Goal: Information Seeking & Learning: Check status

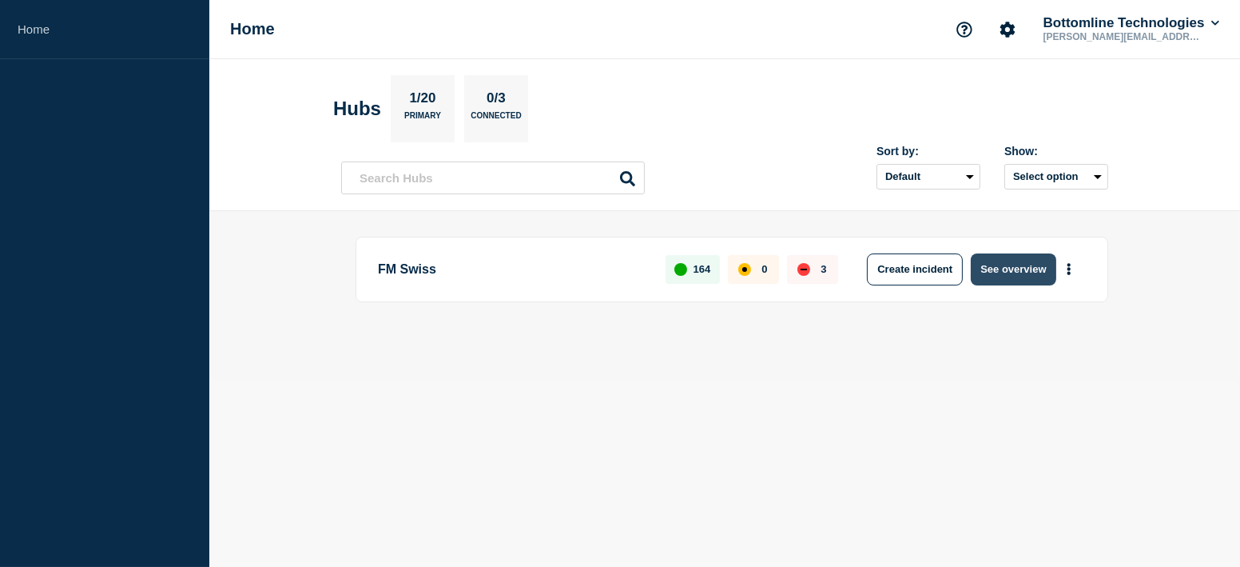
click at [1017, 272] on button "See overview" at bounding box center [1013, 269] width 85 height 32
click at [996, 265] on button "See overview" at bounding box center [1013, 269] width 85 height 32
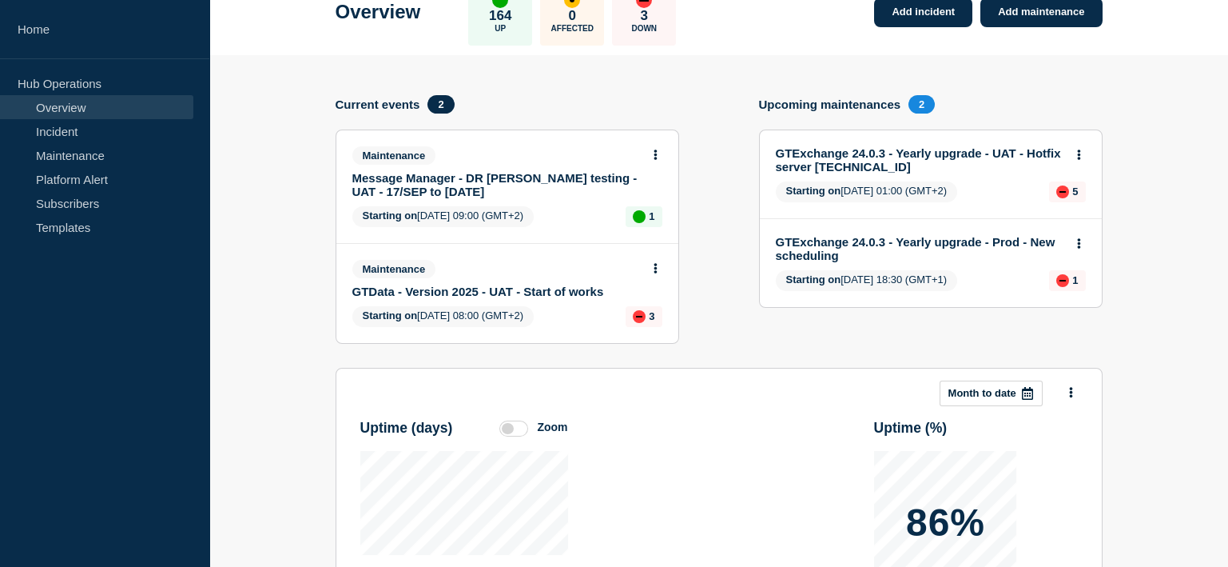
scroll to position [35, 0]
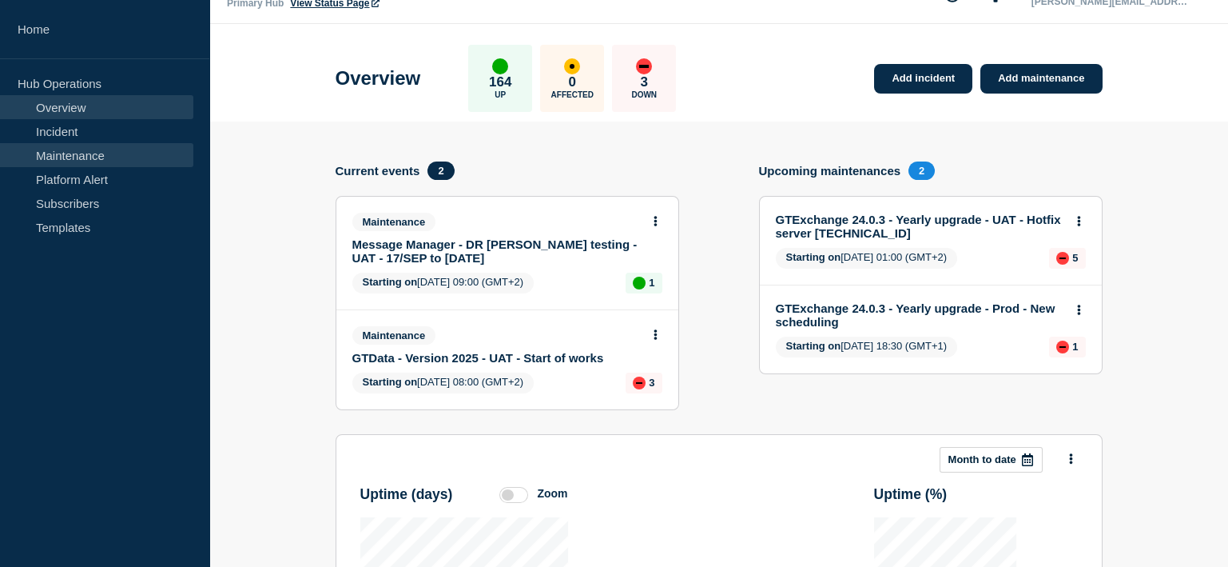
click at [67, 154] on link "Maintenance" at bounding box center [96, 155] width 193 height 24
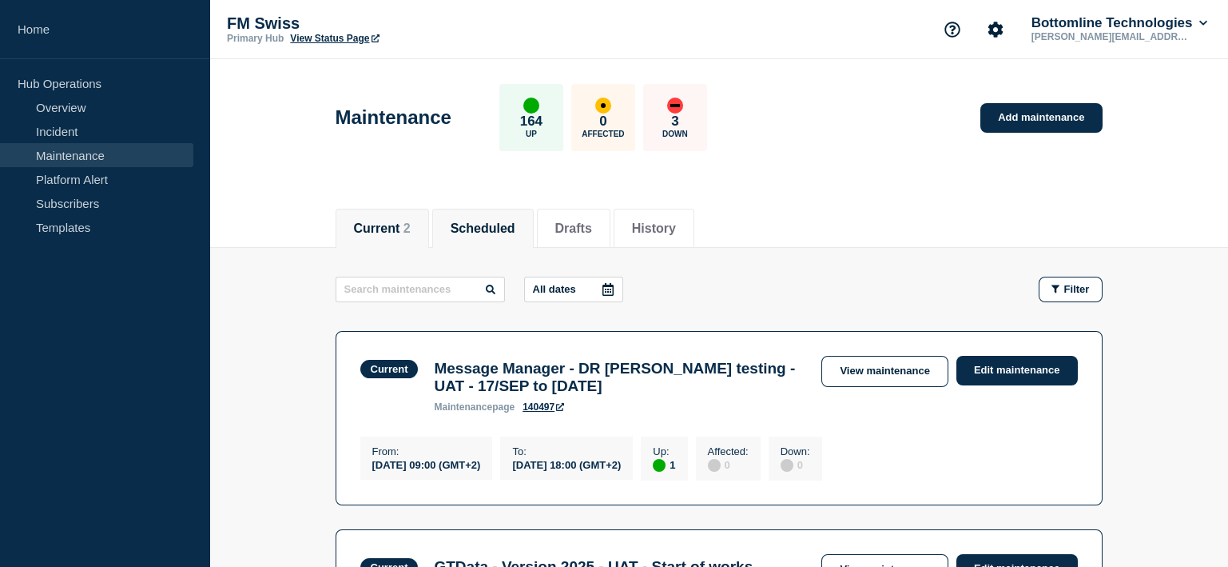
click at [491, 222] on button "Scheduled" at bounding box center [483, 228] width 65 height 14
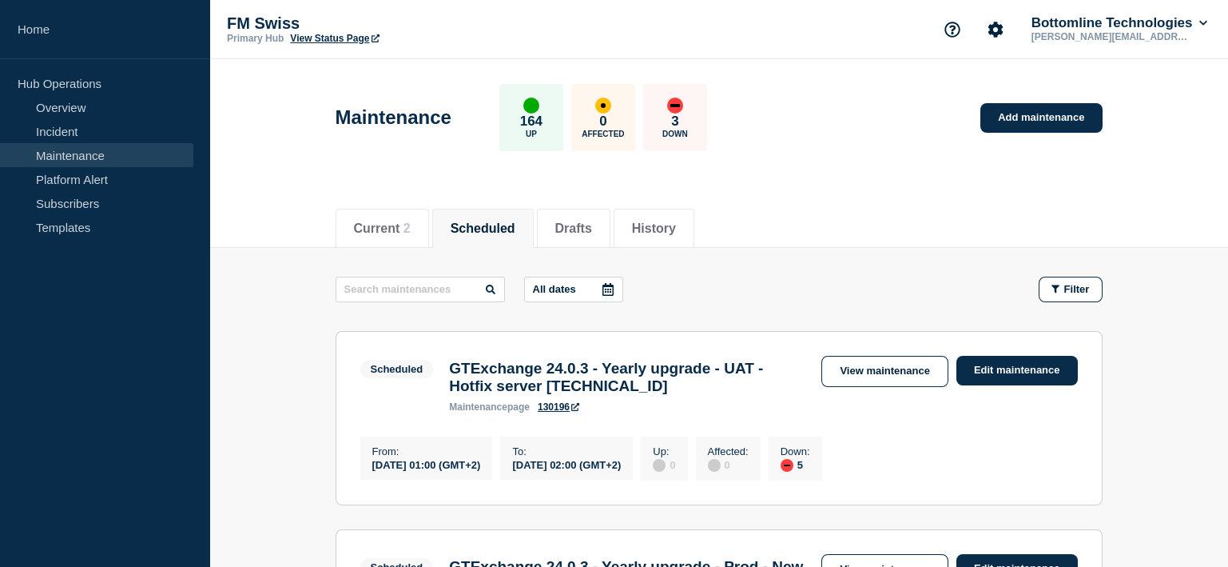
click at [560, 412] on link "130196" at bounding box center [559, 406] width 42 height 11
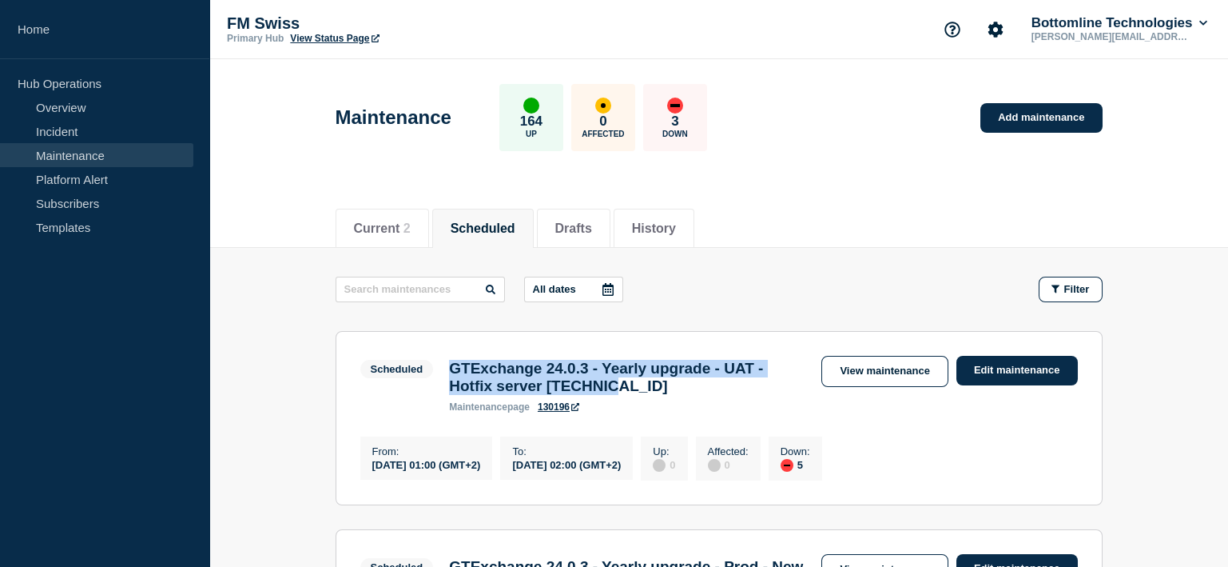
drag, startPoint x: 449, startPoint y: 372, endPoint x: 636, endPoint y: 390, distance: 187.9
click at [636, 390] on h3 "GTExchange 24.0.3 - Yearly upgrade - UAT - Hotfix server [TECHNICAL_ID]" at bounding box center [627, 377] width 356 height 35
copy h3 "GTExchange 24.0.3 - Yearly upgrade - UAT - Hotfix server [TECHNICAL_ID]"
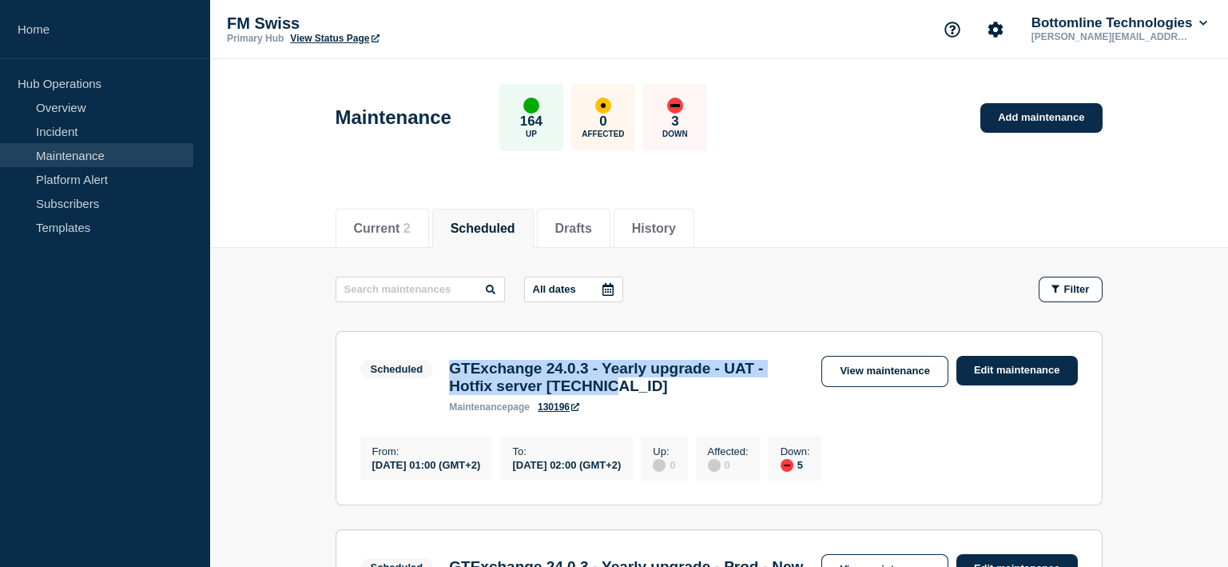
copy h3 "GTExchange 24.0.3 - Yearly upgrade - UAT - Hotfix server [TECHNICAL_ID]"
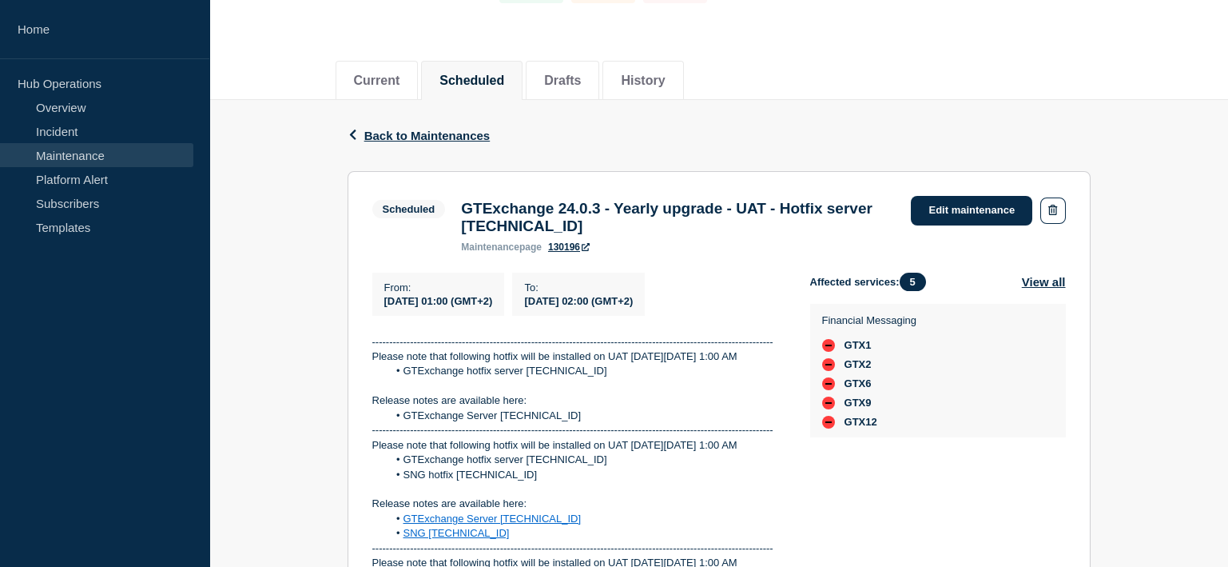
scroll to position [159, 0]
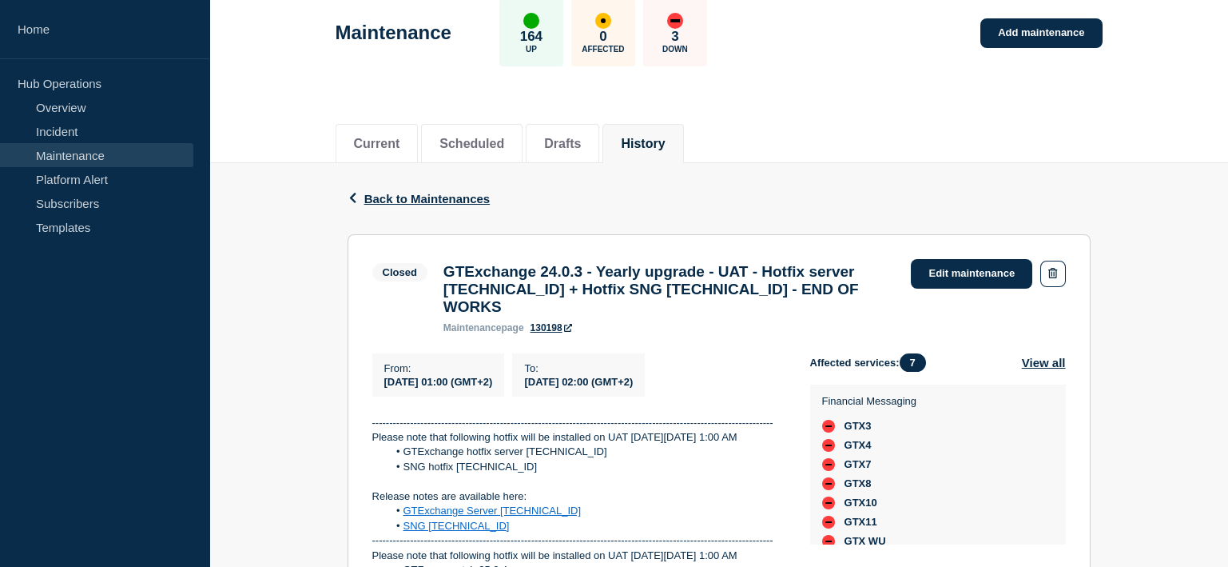
scroll to position [159, 0]
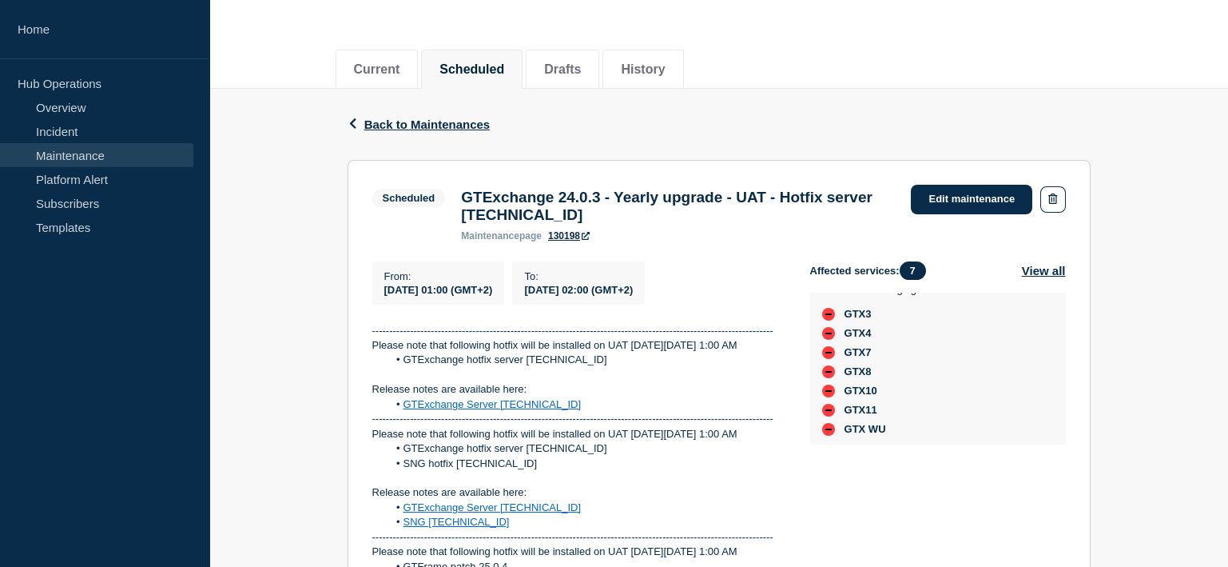
scroll to position [35, 0]
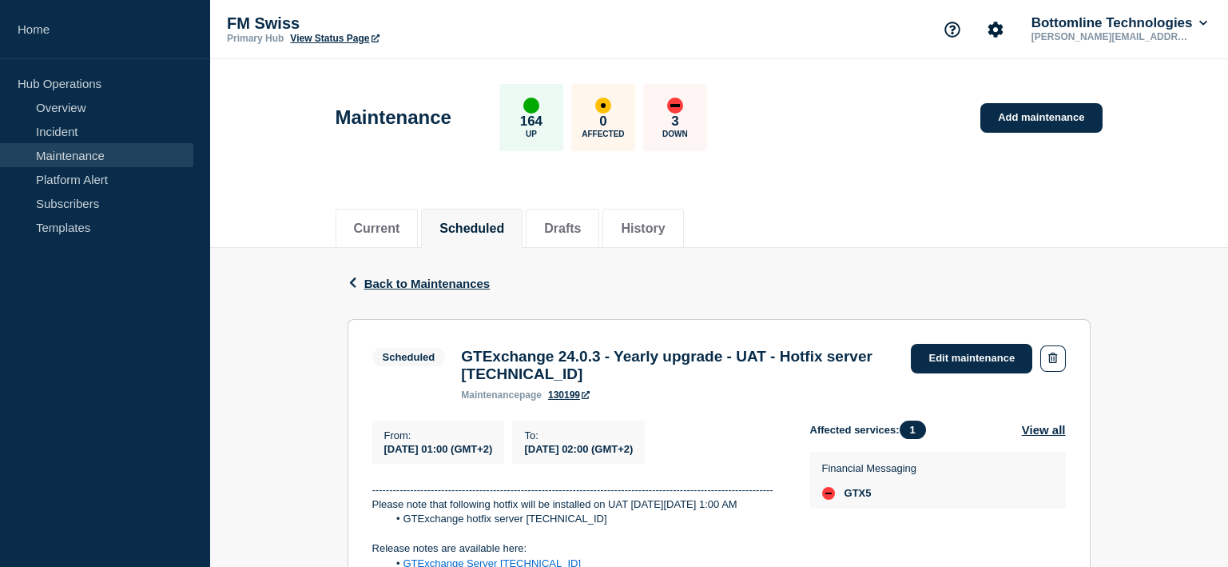
scroll to position [79, 0]
